Goal: Book appointment/travel/reservation

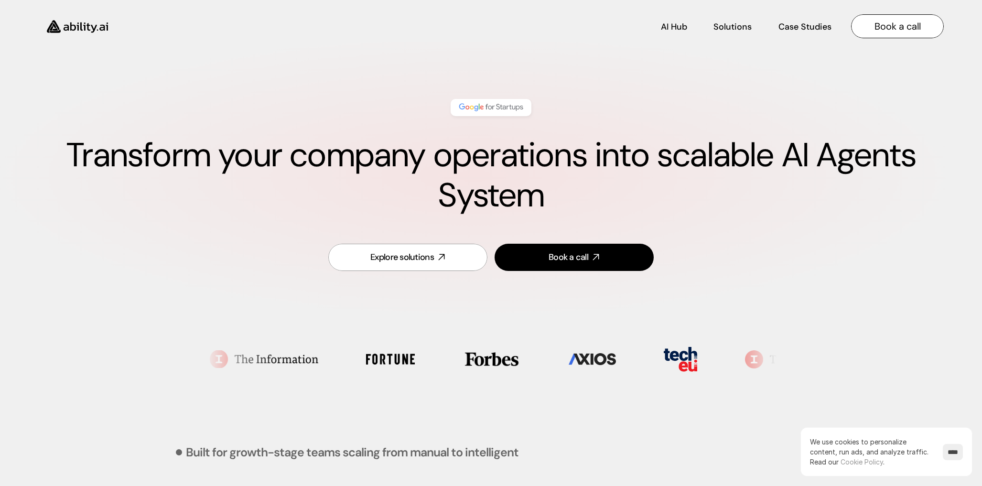
click at [884, 33] on link "Book a call" at bounding box center [897, 26] width 93 height 24
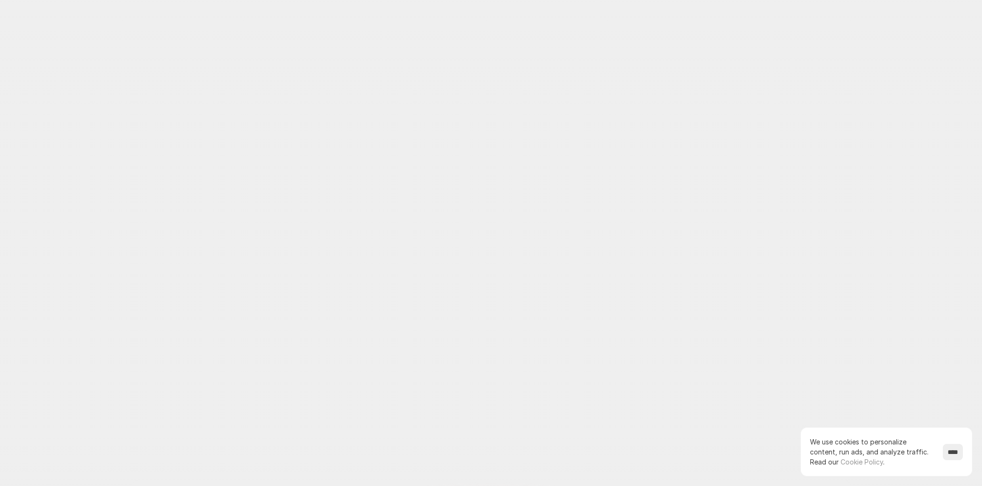
scroll to position [2784, 0]
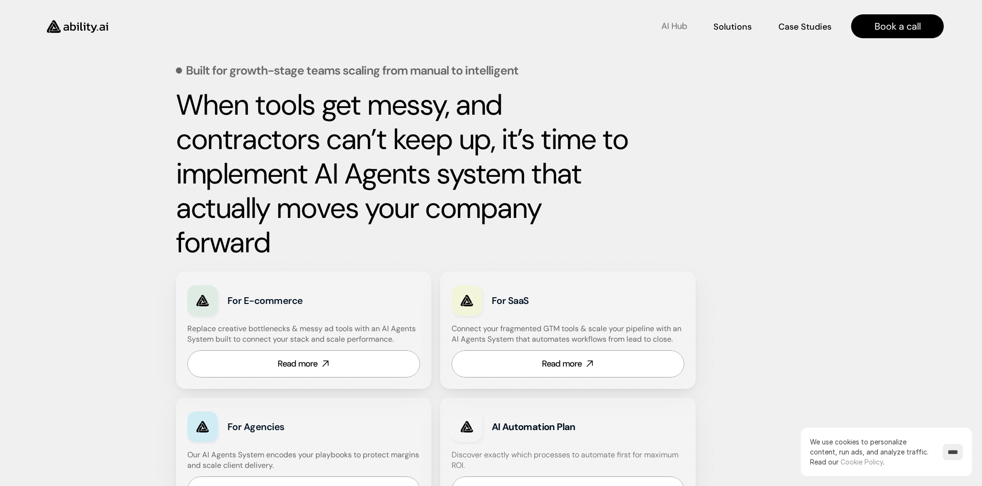
click at [674, 22] on p "AI Hub" at bounding box center [675, 27] width 26 height 12
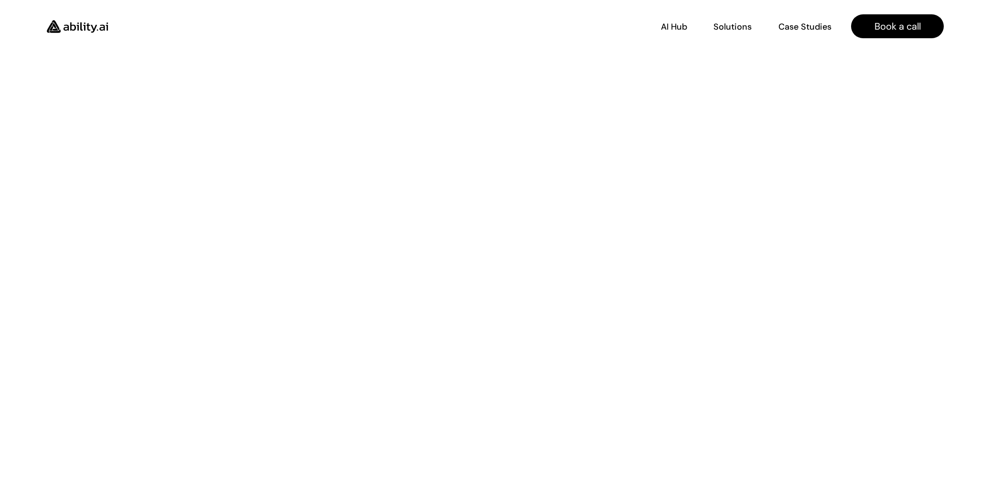
click at [85, 23] on img at bounding box center [77, 26] width 78 height 30
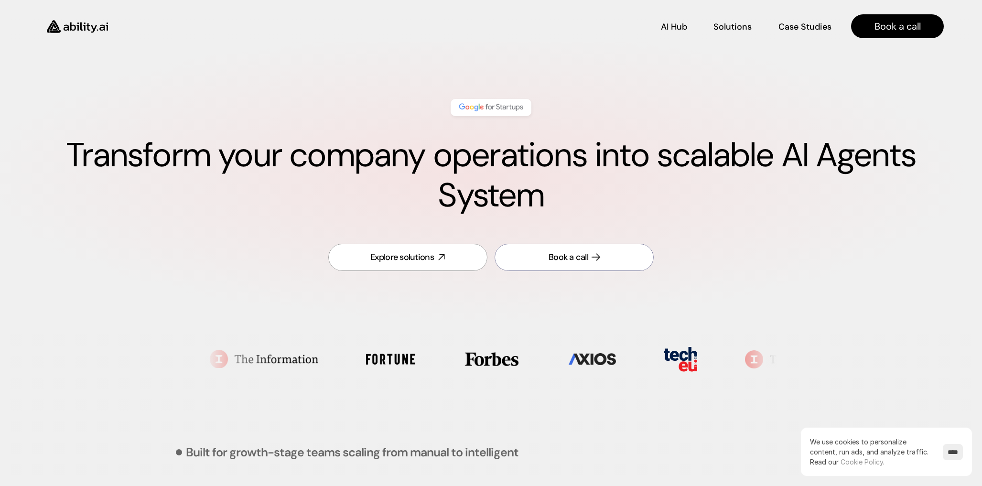
click at [585, 258] on div "Book a call" at bounding box center [569, 257] width 40 height 12
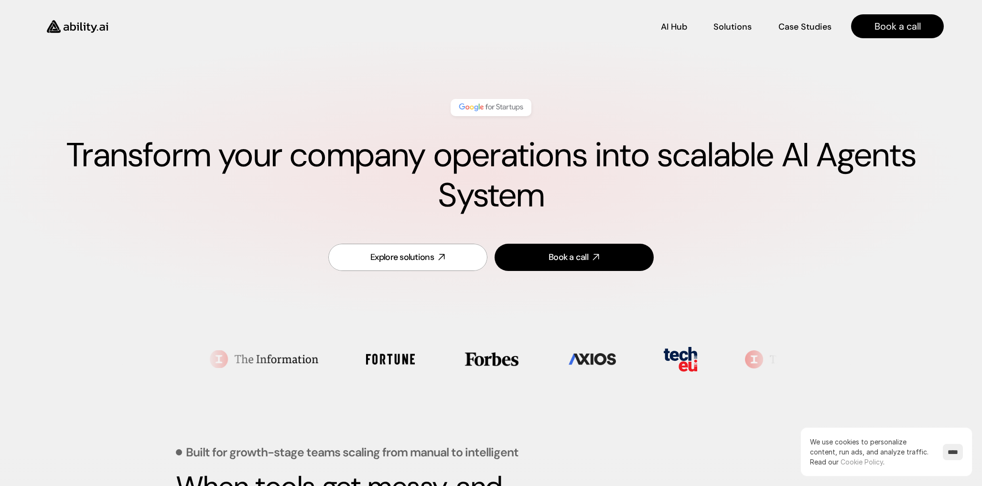
click at [347, 186] on h1 "Transform your company operations into scalable AI Agents System" at bounding box center [491, 175] width 906 height 80
